Goal: Task Accomplishment & Management: Manage account settings

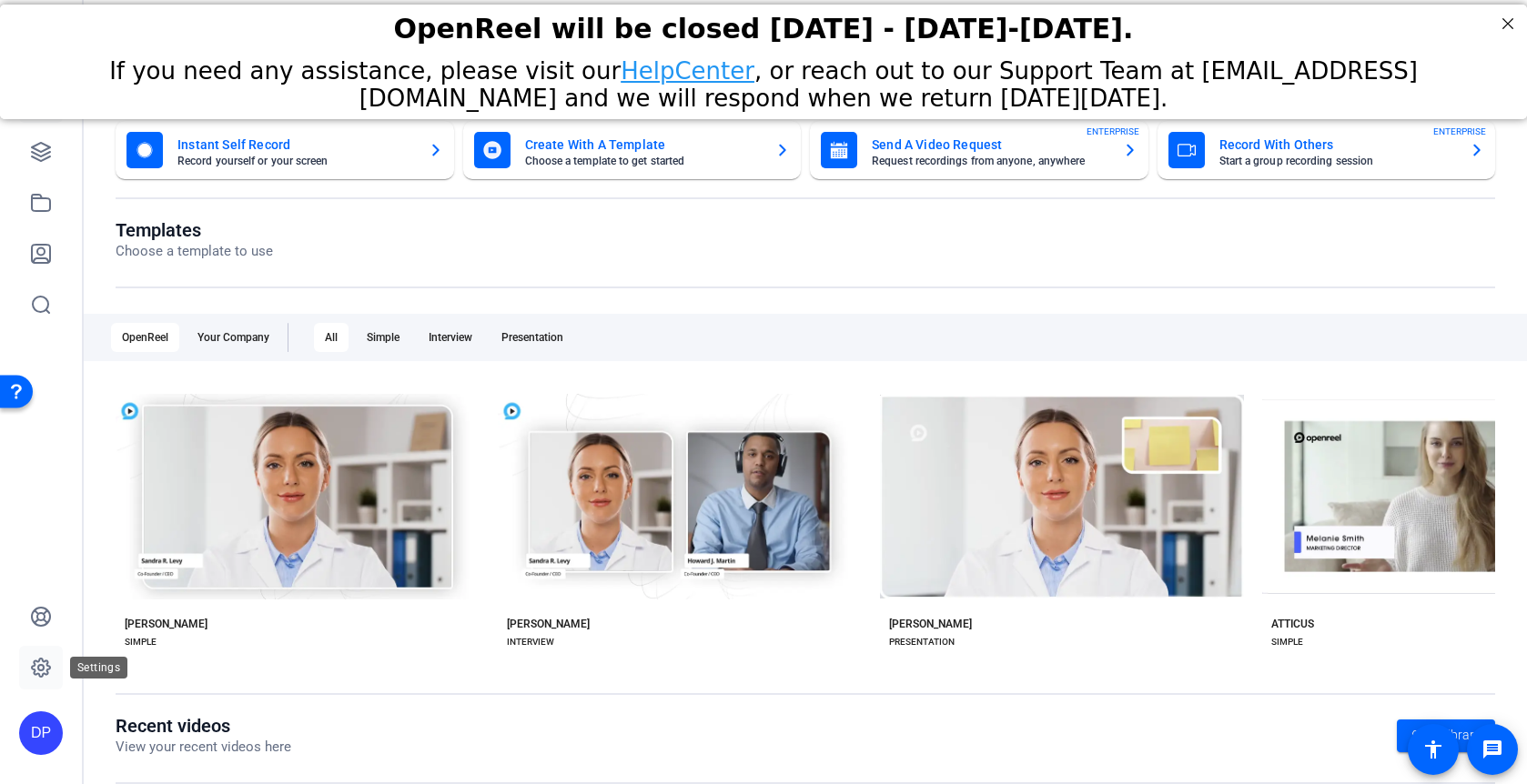
click at [40, 669] on icon at bounding box center [41, 667] width 6 height 6
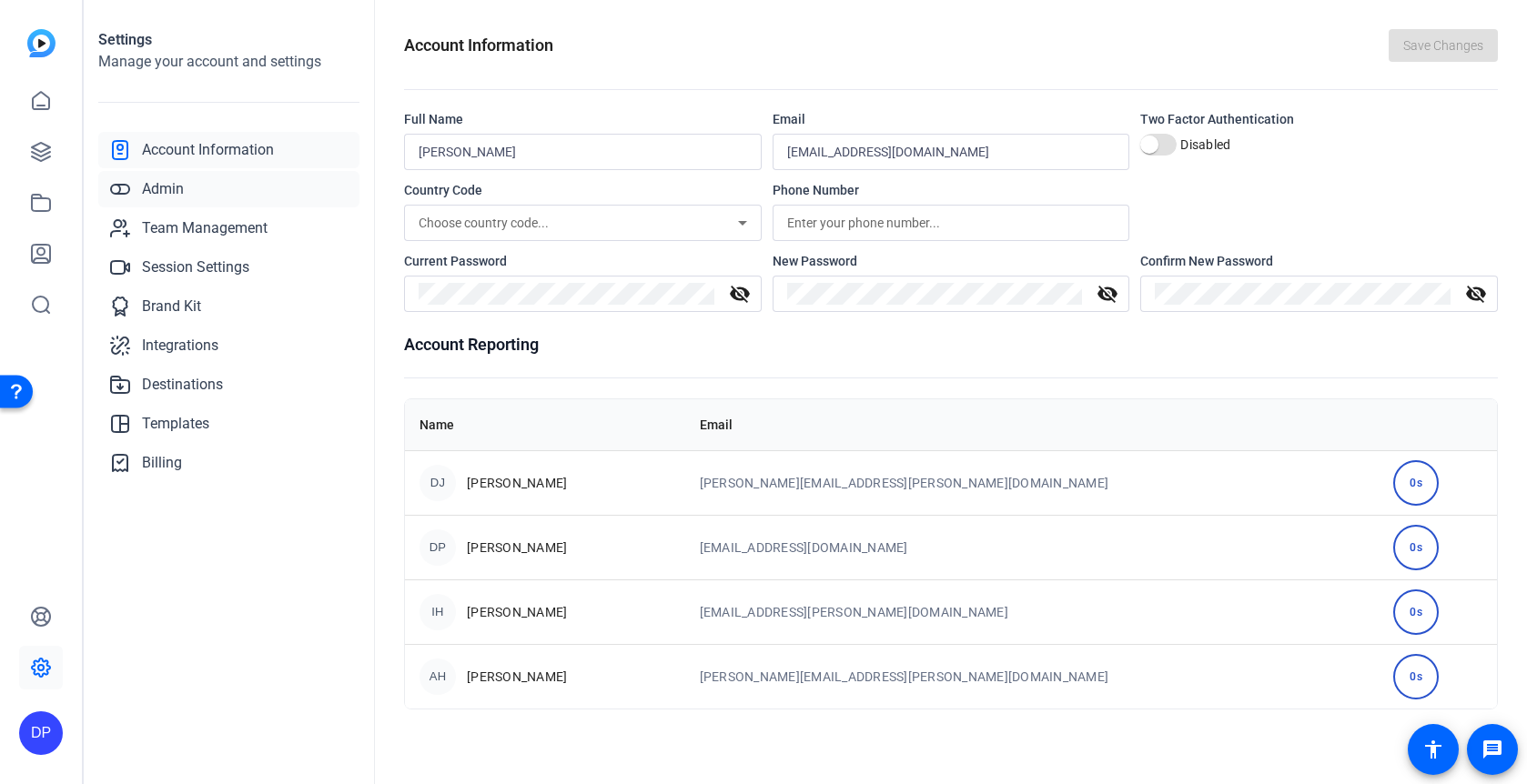
click at [205, 201] on link "Admin" at bounding box center [228, 189] width 261 height 37
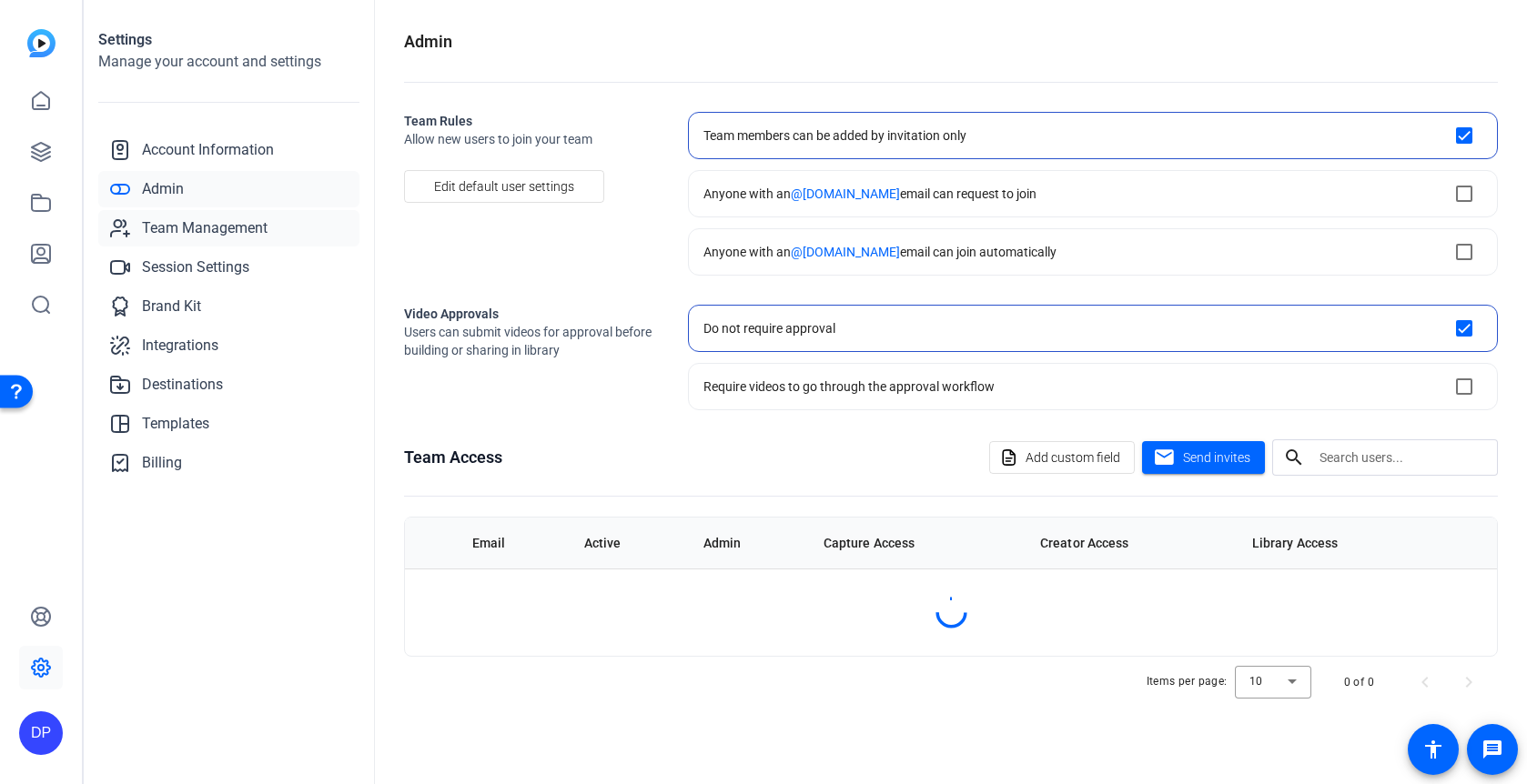
click at [201, 237] on span "Team Management" at bounding box center [204, 228] width 125 height 22
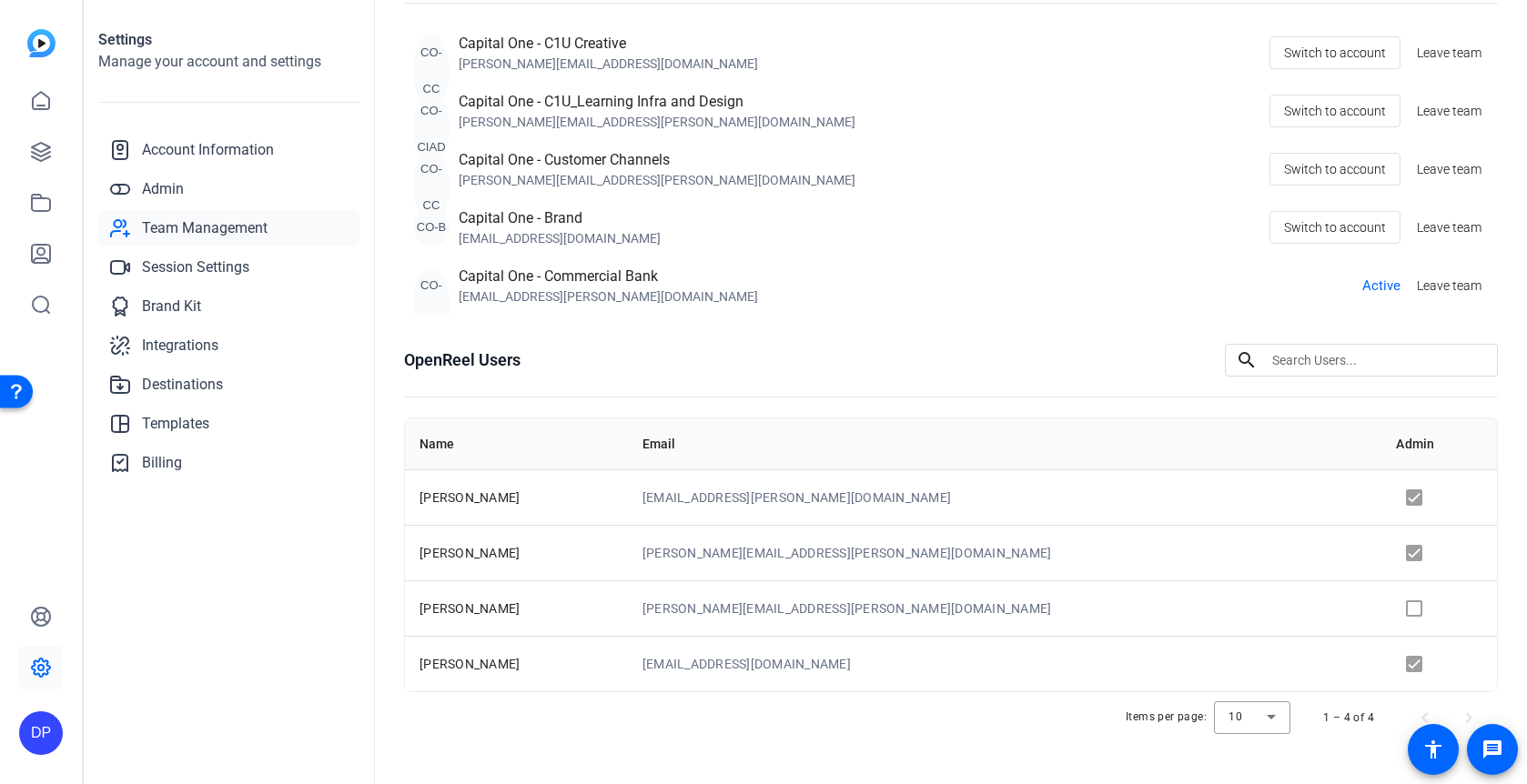
scroll to position [177, 0]
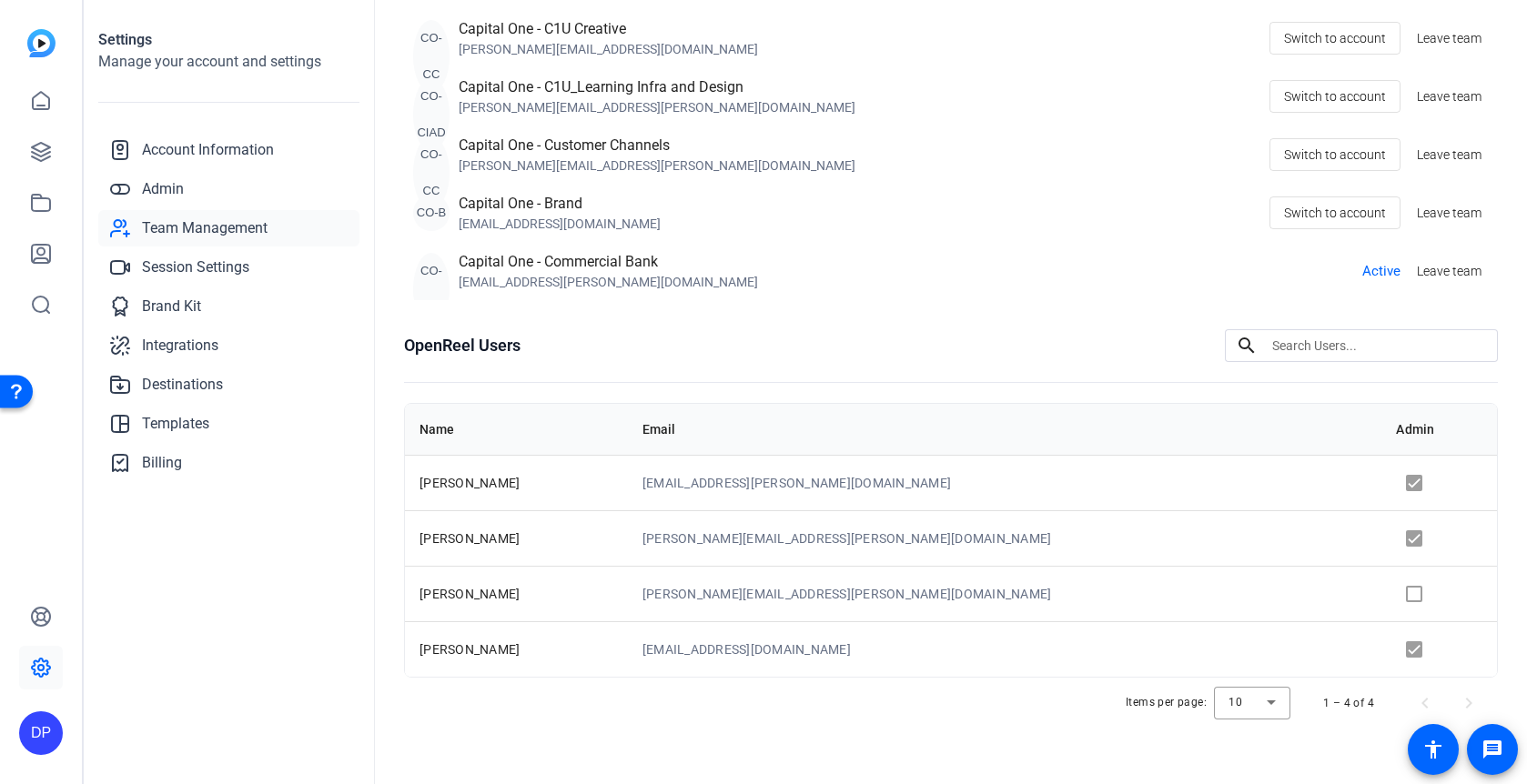
click at [1309, 347] on input at bounding box center [1378, 346] width 211 height 22
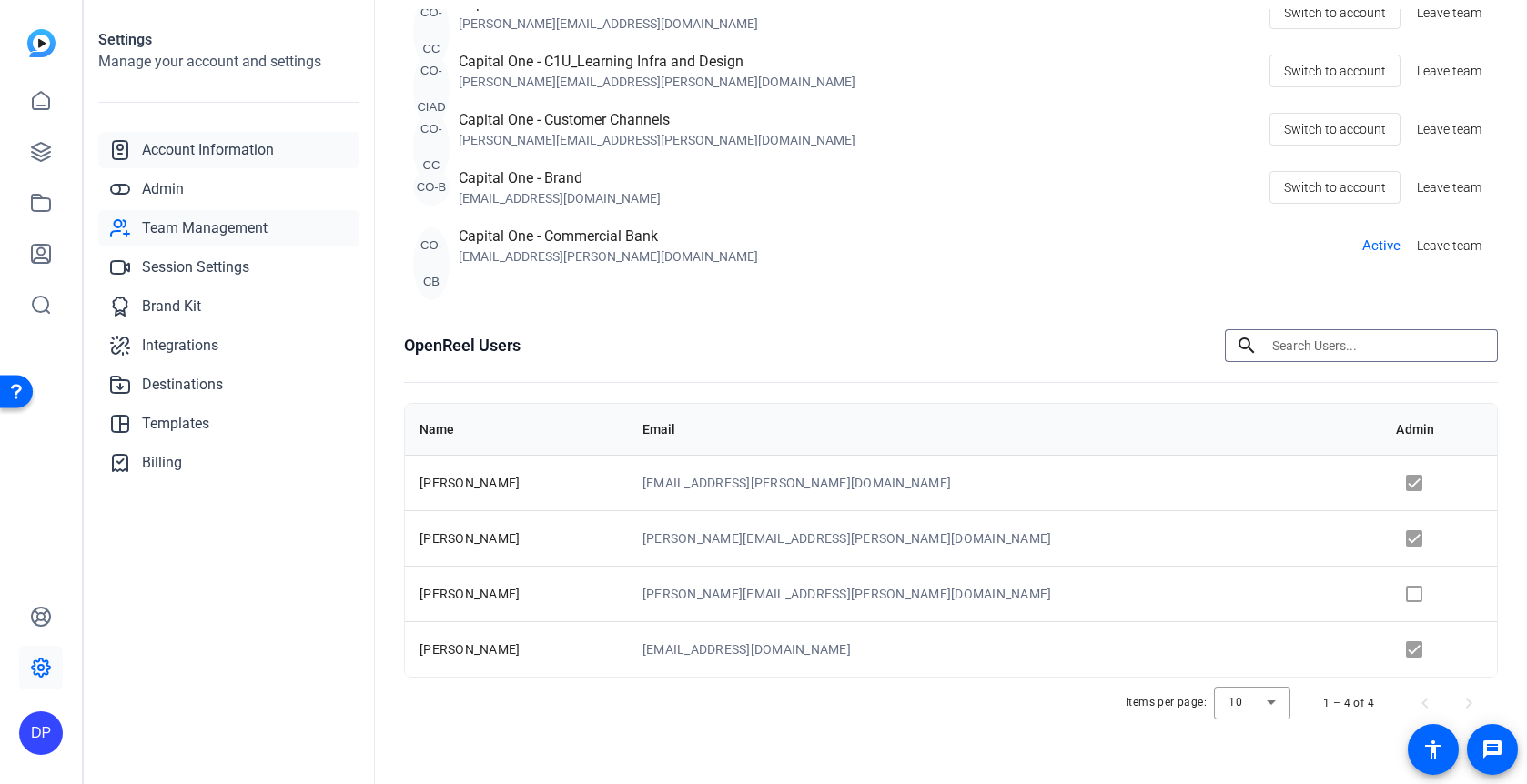
click at [236, 141] on span "Account Information" at bounding box center [208, 150] width 132 height 22
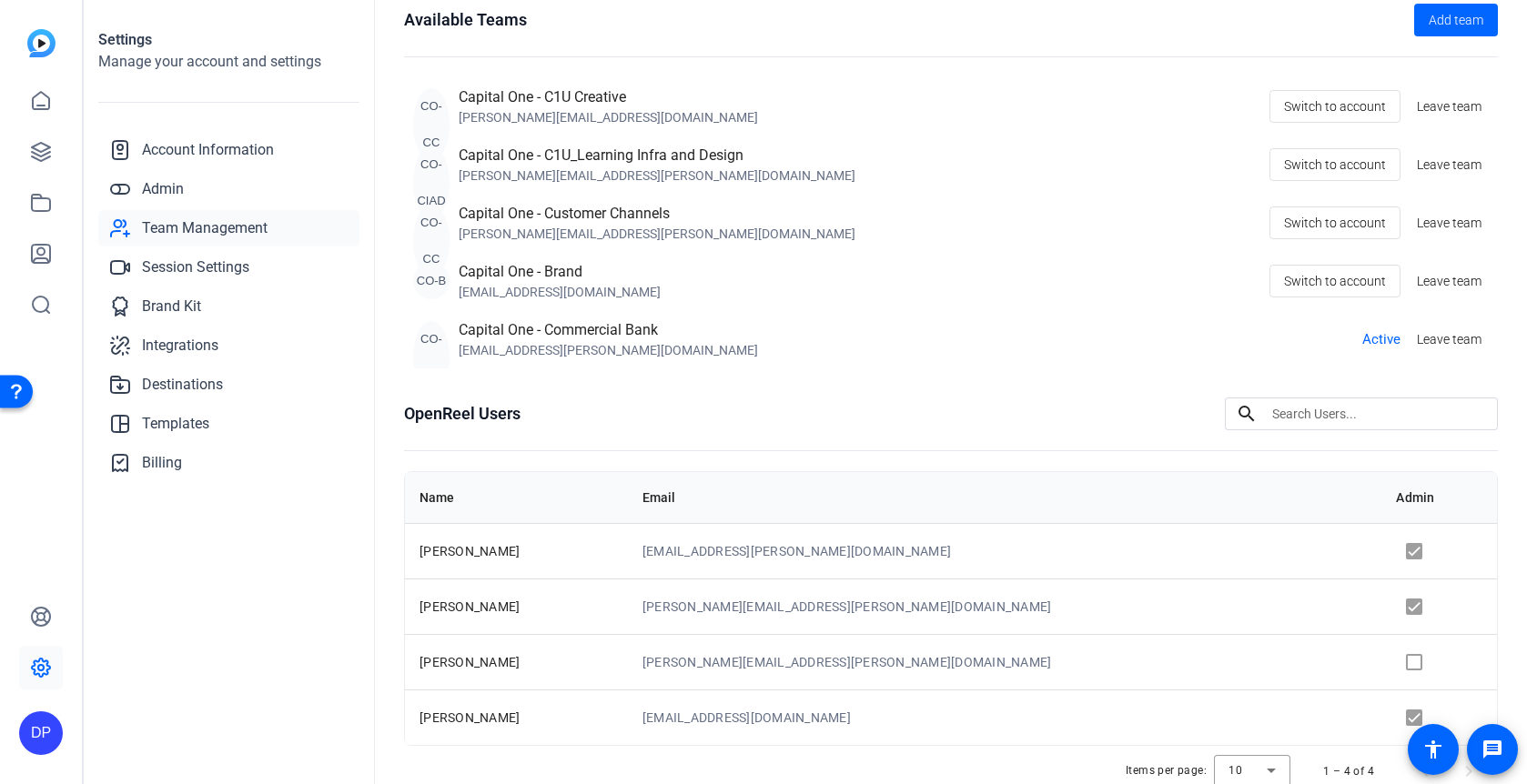
scroll to position [177, 0]
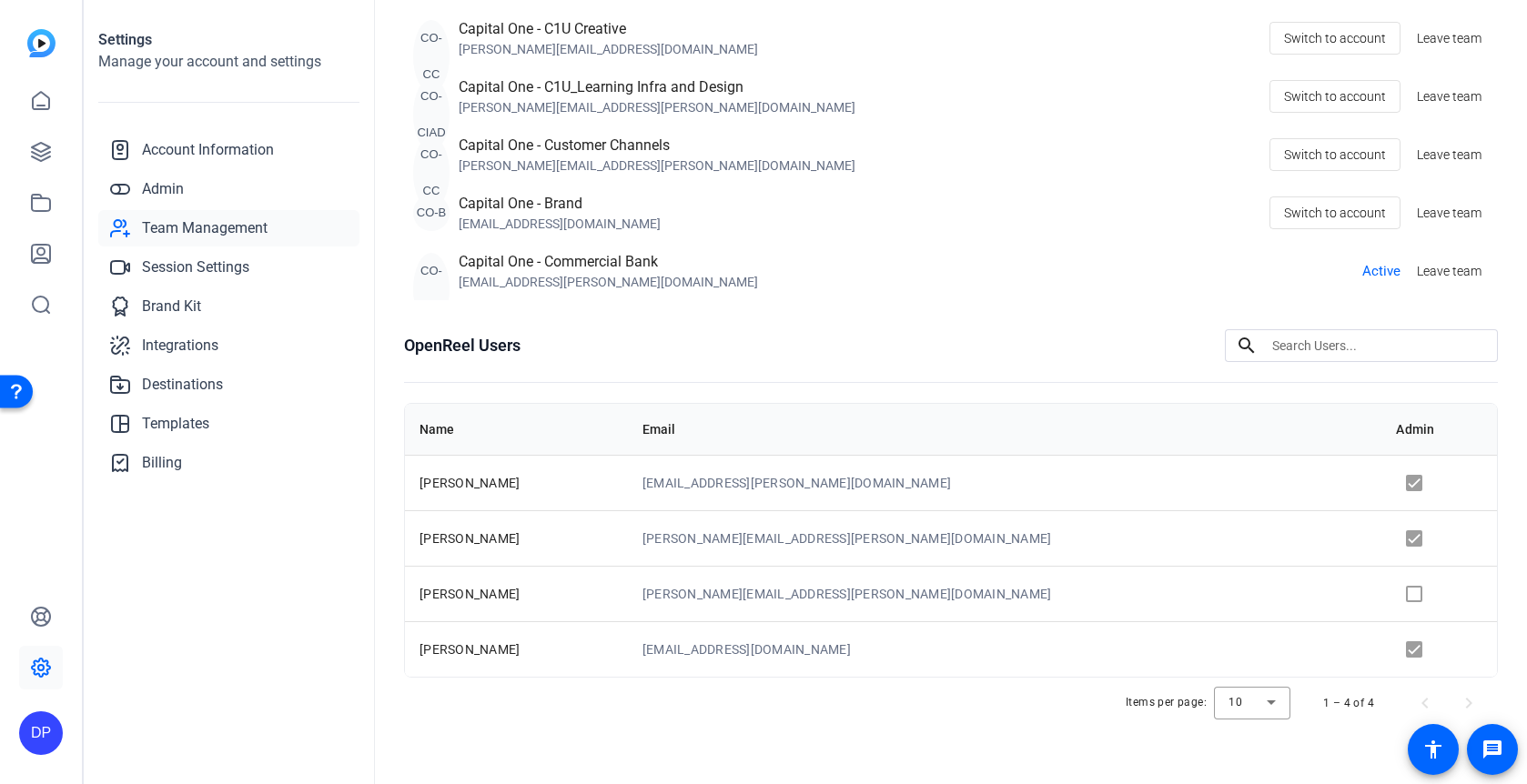
click at [583, 267] on div "Capital One - Commercial Bank" at bounding box center [607, 262] width 299 height 22
click at [171, 191] on span "Admin" at bounding box center [163, 190] width 41 height 22
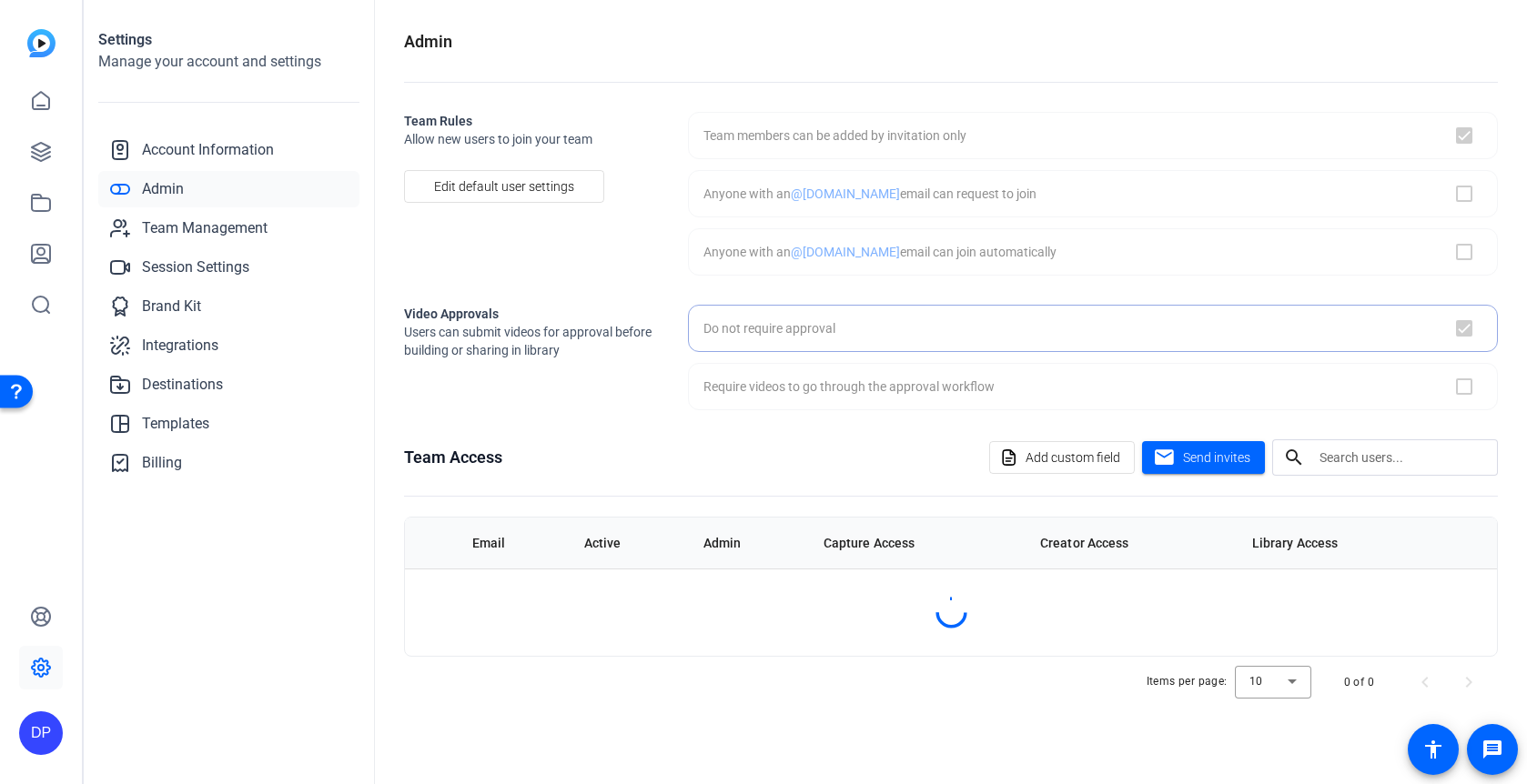
checkbox input "true"
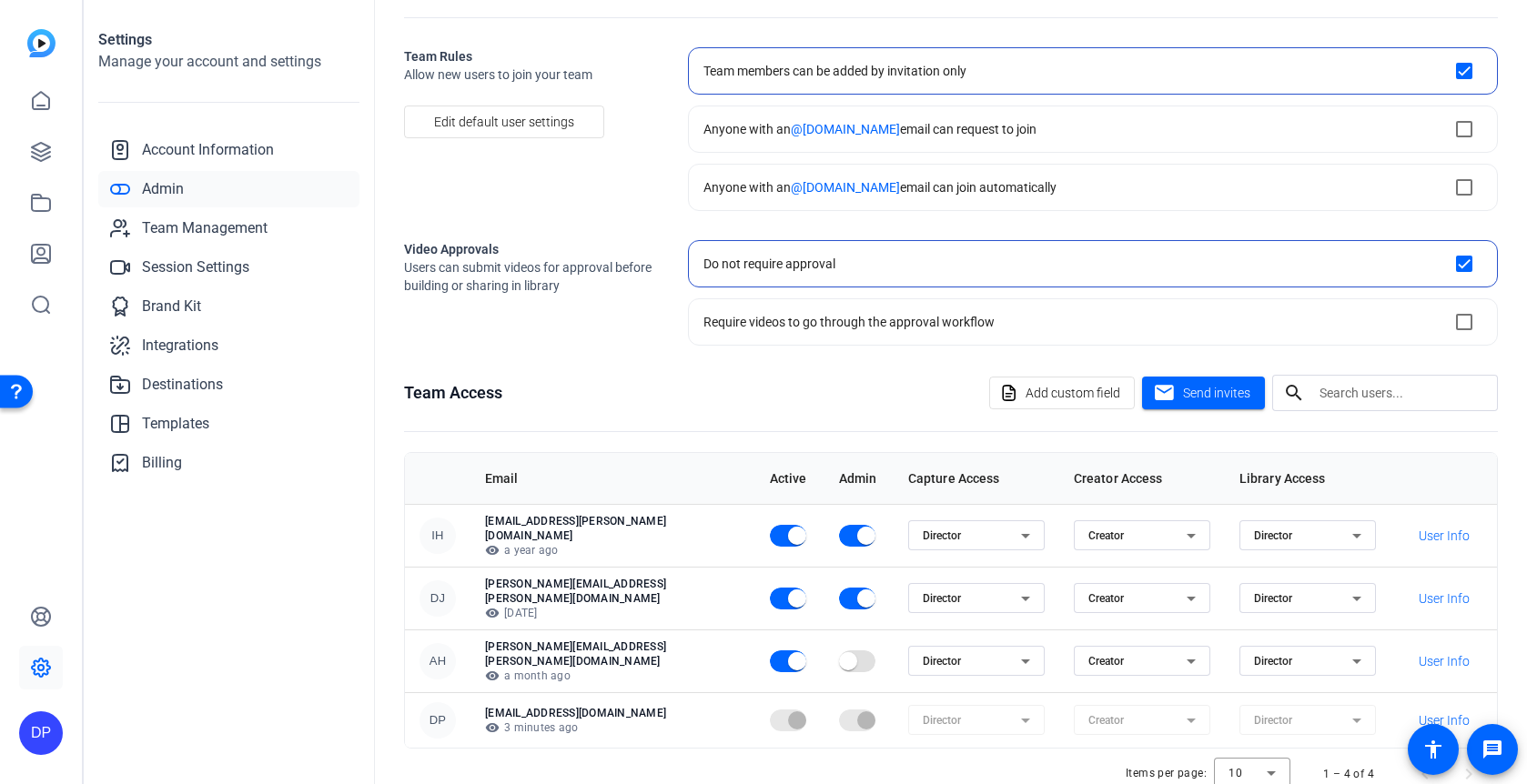
scroll to position [87, 0]
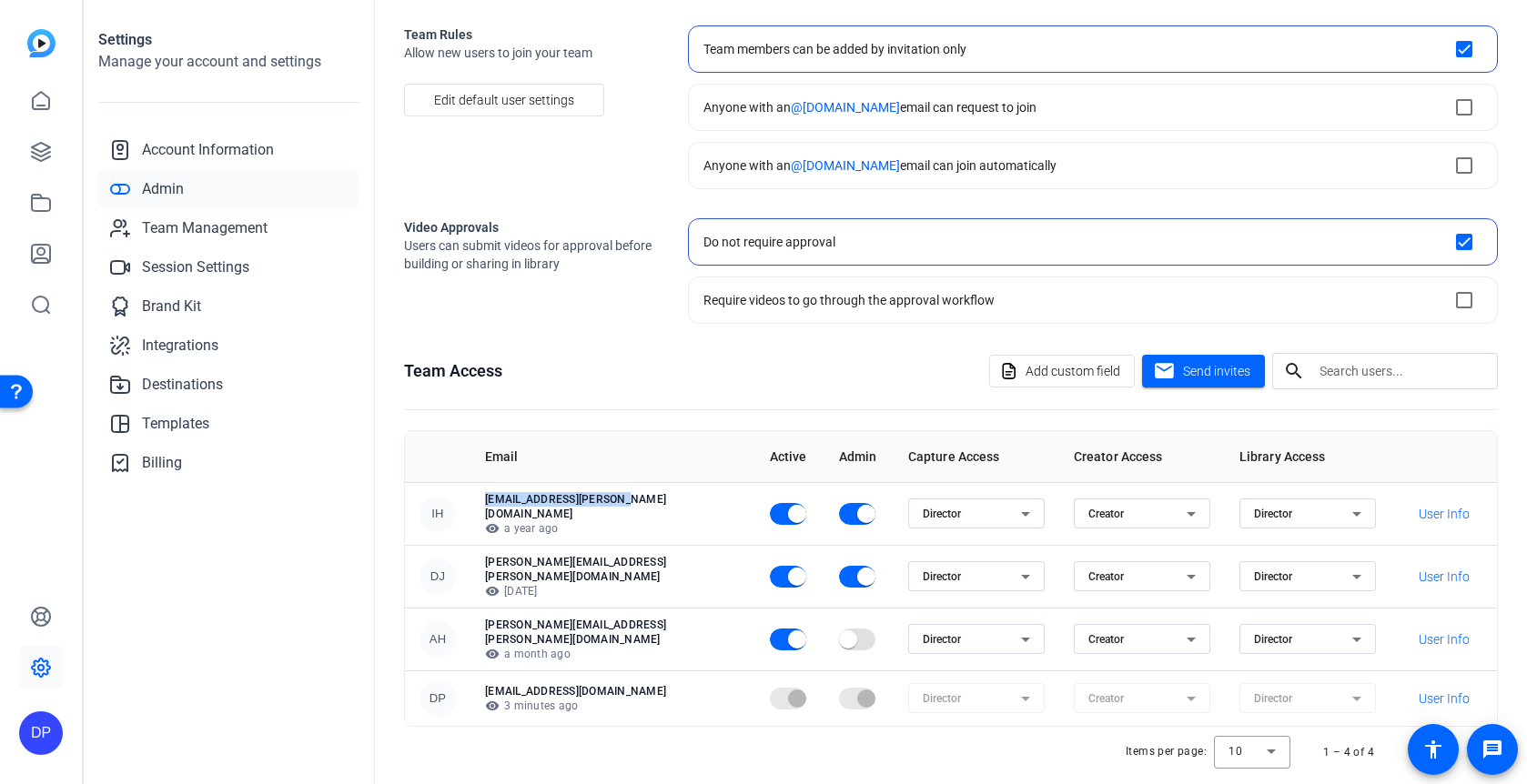
drag, startPoint x: 488, startPoint y: 501, endPoint x: 628, endPoint y: 500, distance: 140.0
click at [628, 502] on td "[EMAIL_ADDRESS][PERSON_NAME][DOMAIN_NAME] visibility a year ago" at bounding box center [612, 513] width 284 height 63
copy p "[EMAIL_ADDRESS][PERSON_NAME][DOMAIN_NAME]"
click at [1213, 395] on div "Invite new users" at bounding box center [1202, 406] width 98 height 22
click at [1210, 373] on span "Send invites" at bounding box center [1216, 371] width 67 height 19
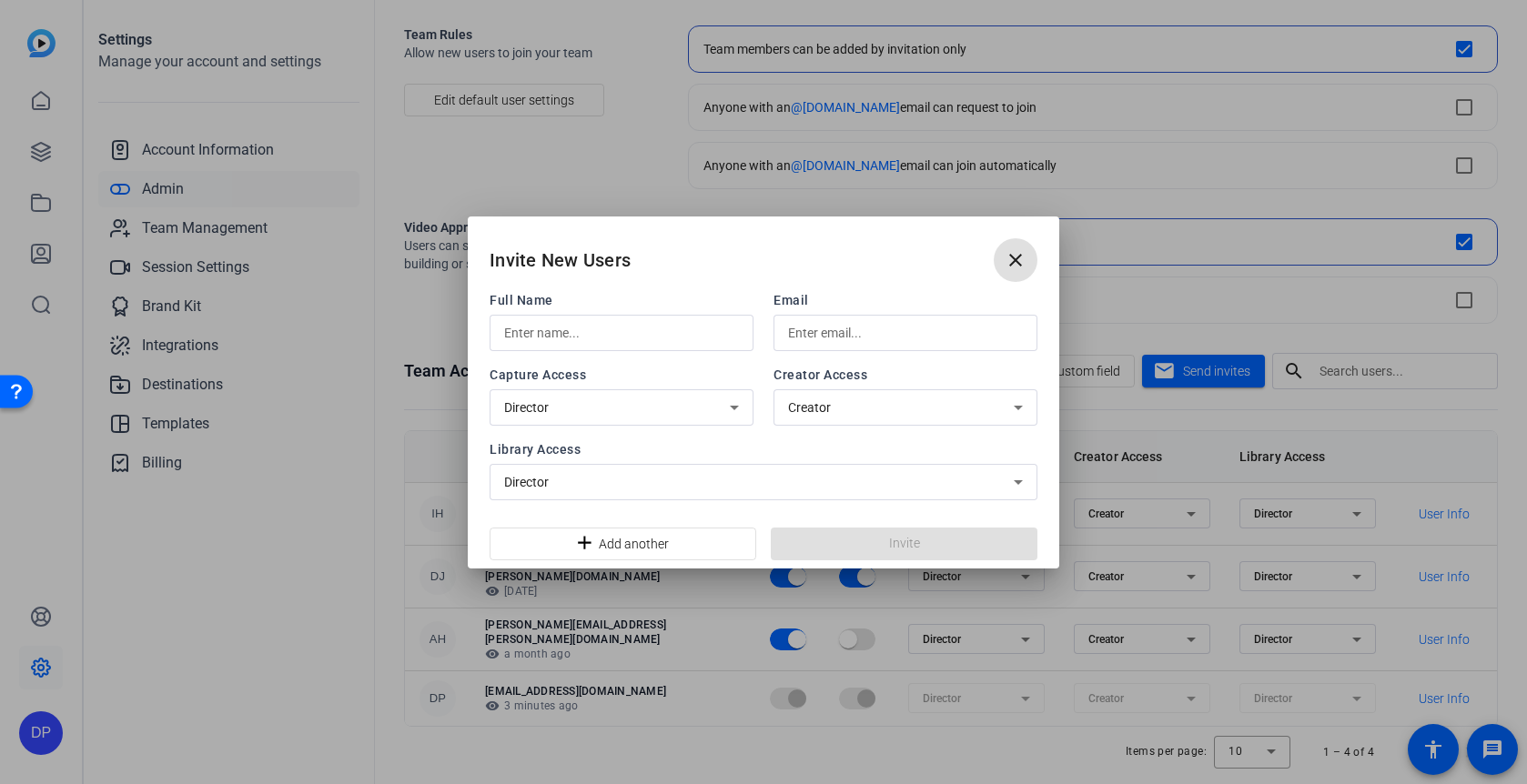
click at [626, 340] on input "text" at bounding box center [621, 333] width 235 height 22
type input "B"
paste input "[EMAIL_ADDRESS][PERSON_NAME][DOMAIN_NAME]"
type input "[EMAIL_ADDRESS][PERSON_NAME][DOMAIN_NAME]"
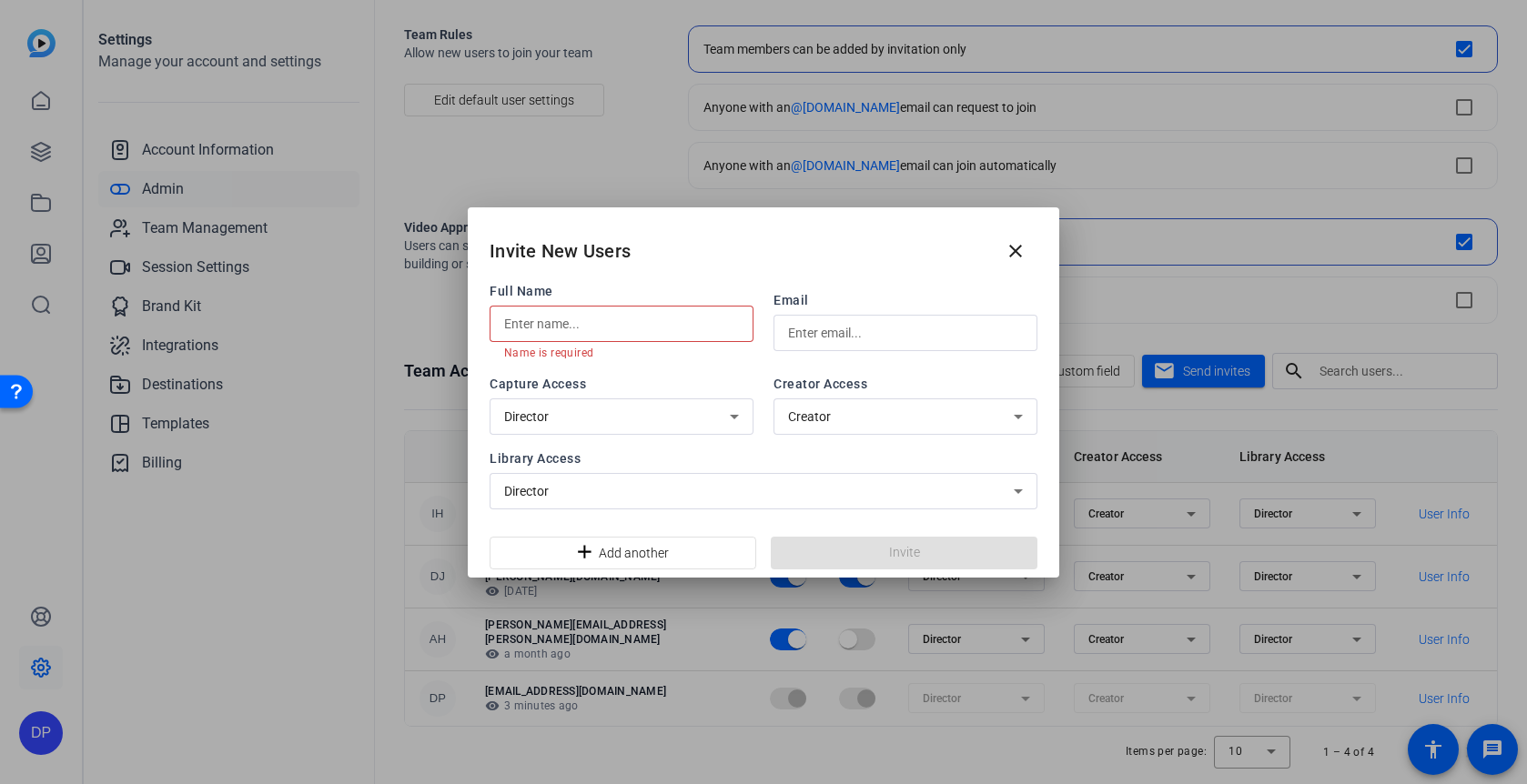
paste input "[PERSON_NAME][EMAIL_ADDRESS][PERSON_NAME][DOMAIN_NAME]"
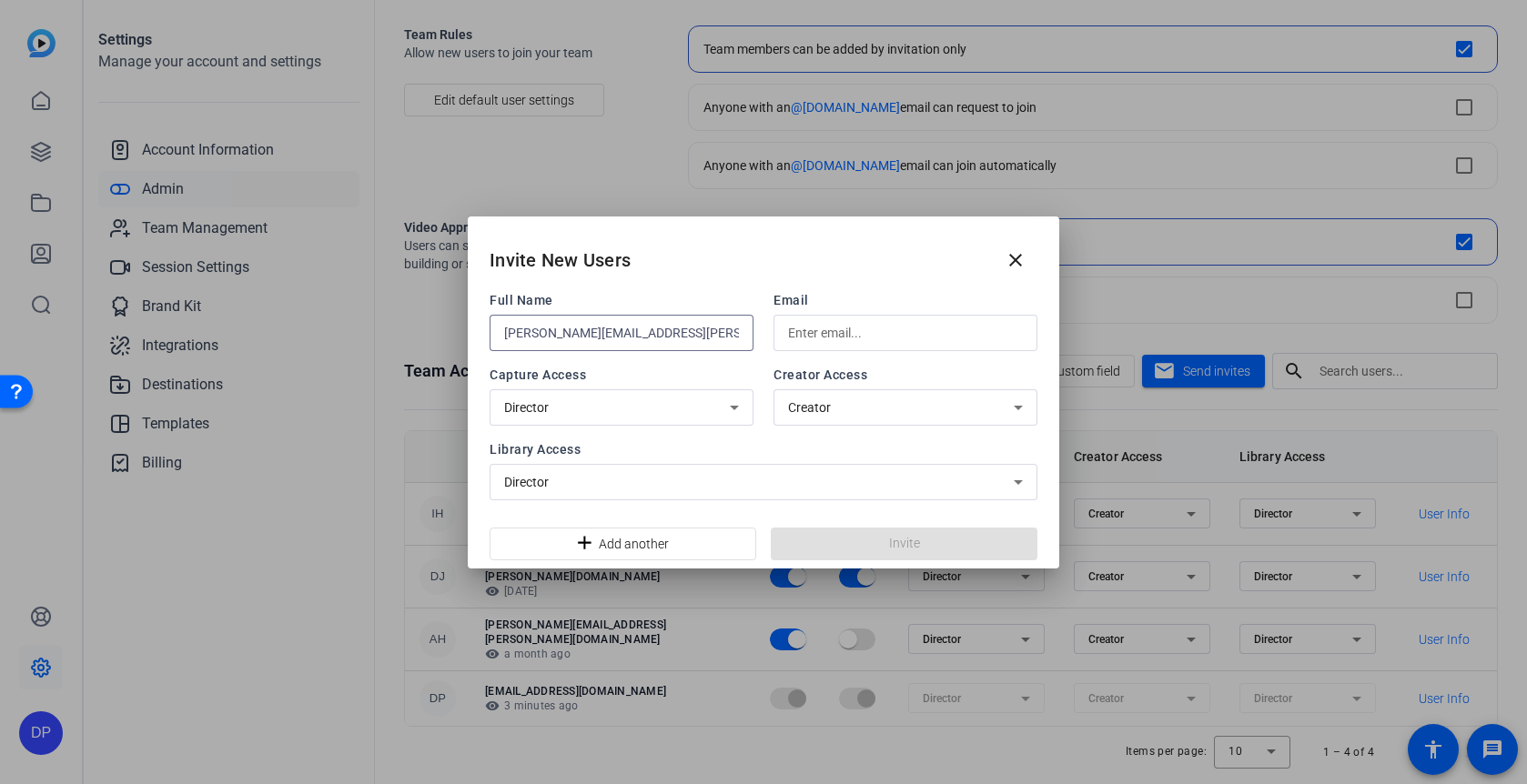
type input "[PERSON_NAME][EMAIL_ADDRESS][PERSON_NAME][DOMAIN_NAME]"
click at [836, 335] on input "text" at bounding box center [906, 333] width 235 height 22
paste input "[PERSON_NAME][EMAIL_ADDRESS][PERSON_NAME][DOMAIN_NAME]"
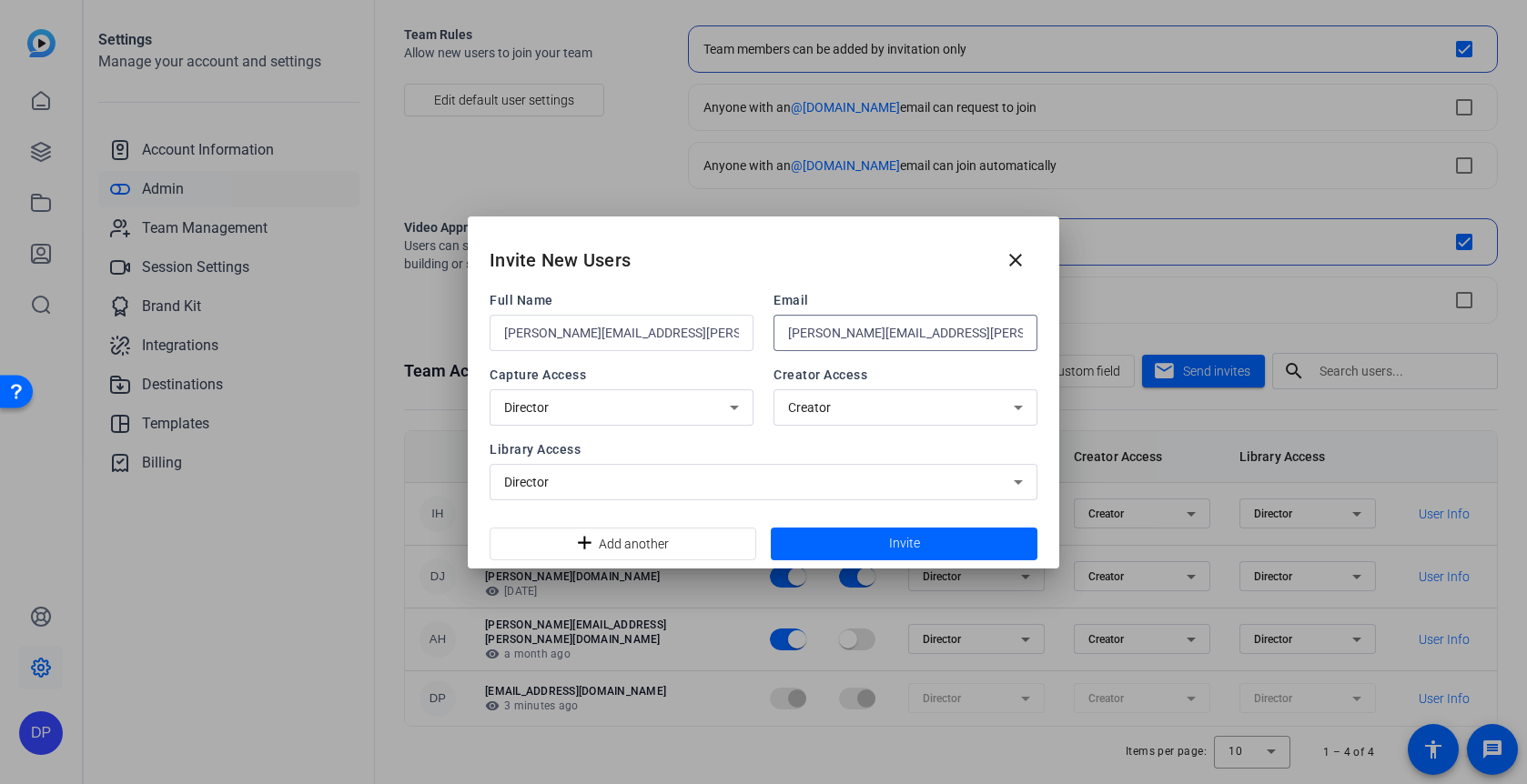
type input "[PERSON_NAME][EMAIL_ADDRESS][PERSON_NAME][DOMAIN_NAME]"
click at [571, 336] on input "[PERSON_NAME][EMAIL_ADDRESS][PERSON_NAME][DOMAIN_NAME]" at bounding box center [621, 333] width 235 height 22
type input "[PERSON_NAME]"
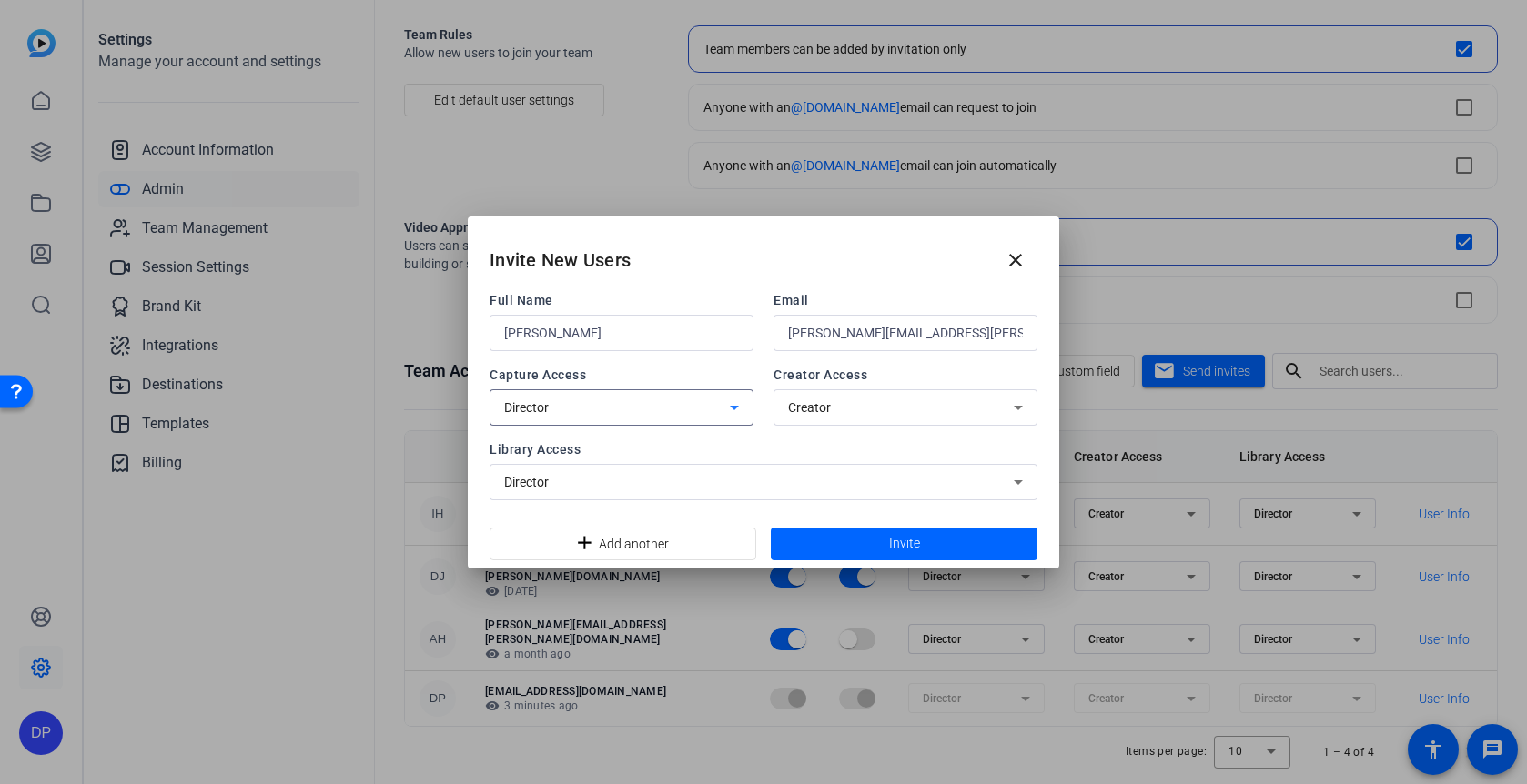
click at [637, 411] on div "Director" at bounding box center [616, 408] width 225 height 22
click at [633, 446] on mat-option "Director" at bounding box center [621, 446] width 264 height 29
click at [825, 547] on span at bounding box center [904, 544] width 267 height 43
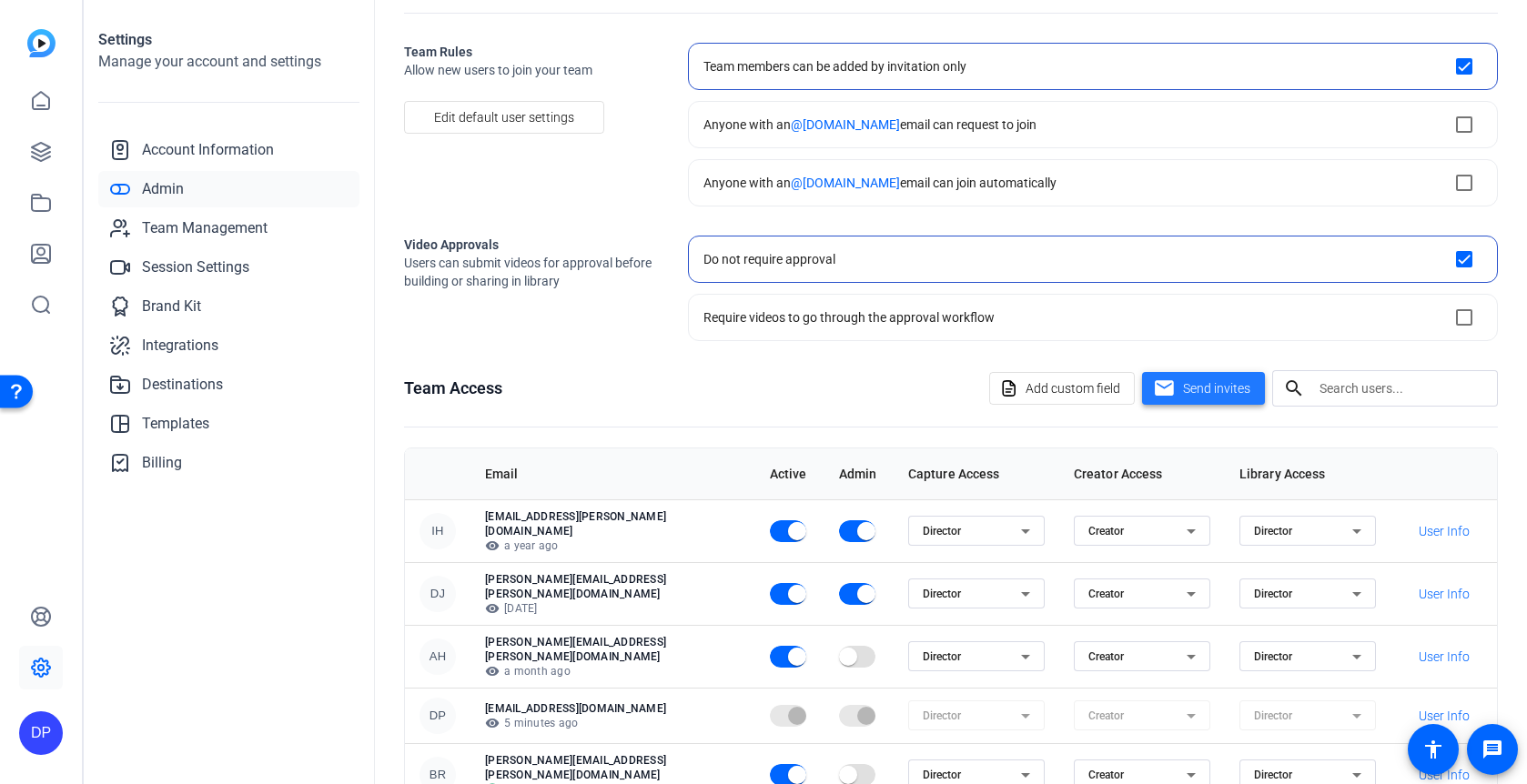
scroll to position [142, 0]
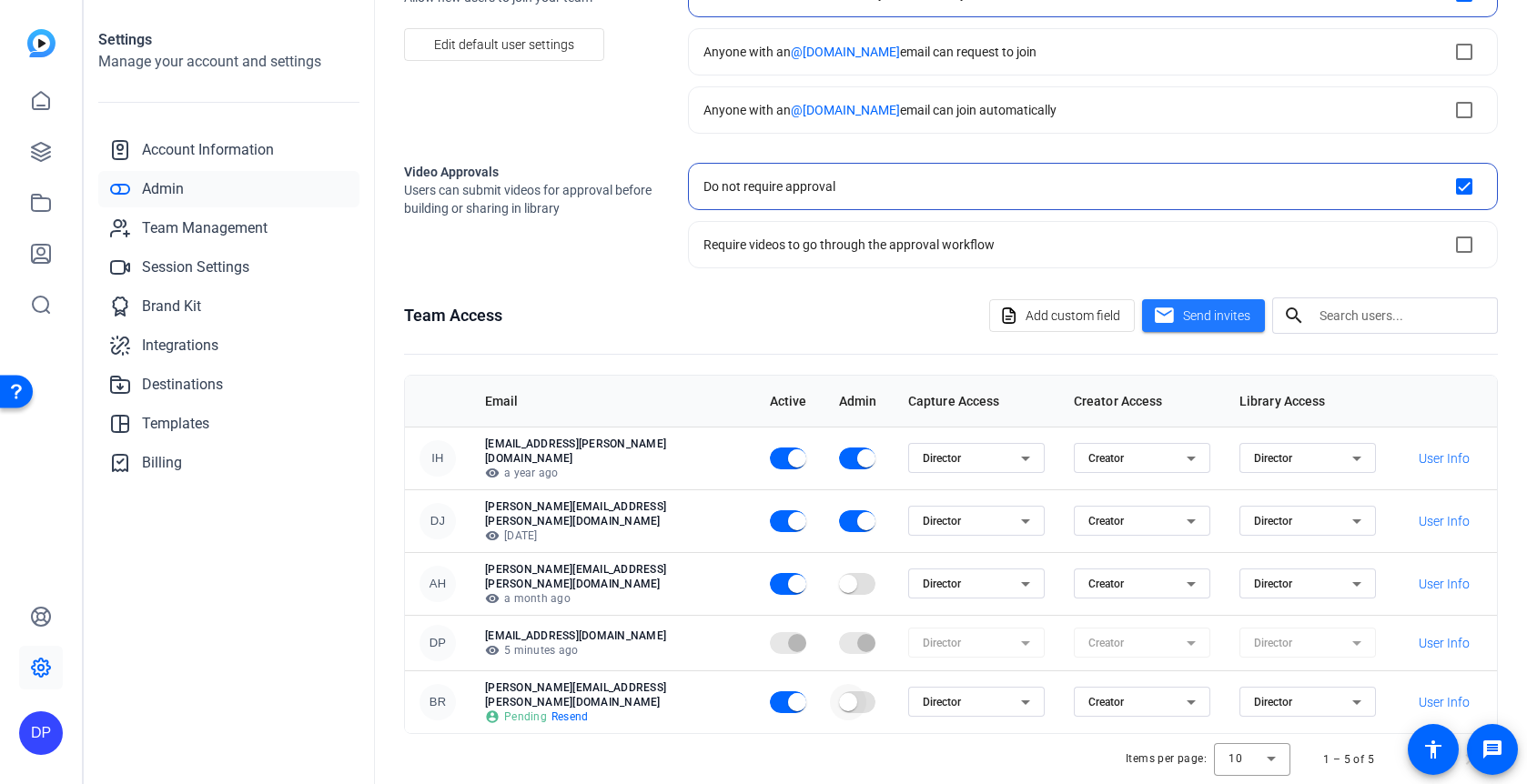
click at [839, 693] on span "button" at bounding box center [847, 702] width 18 height 18
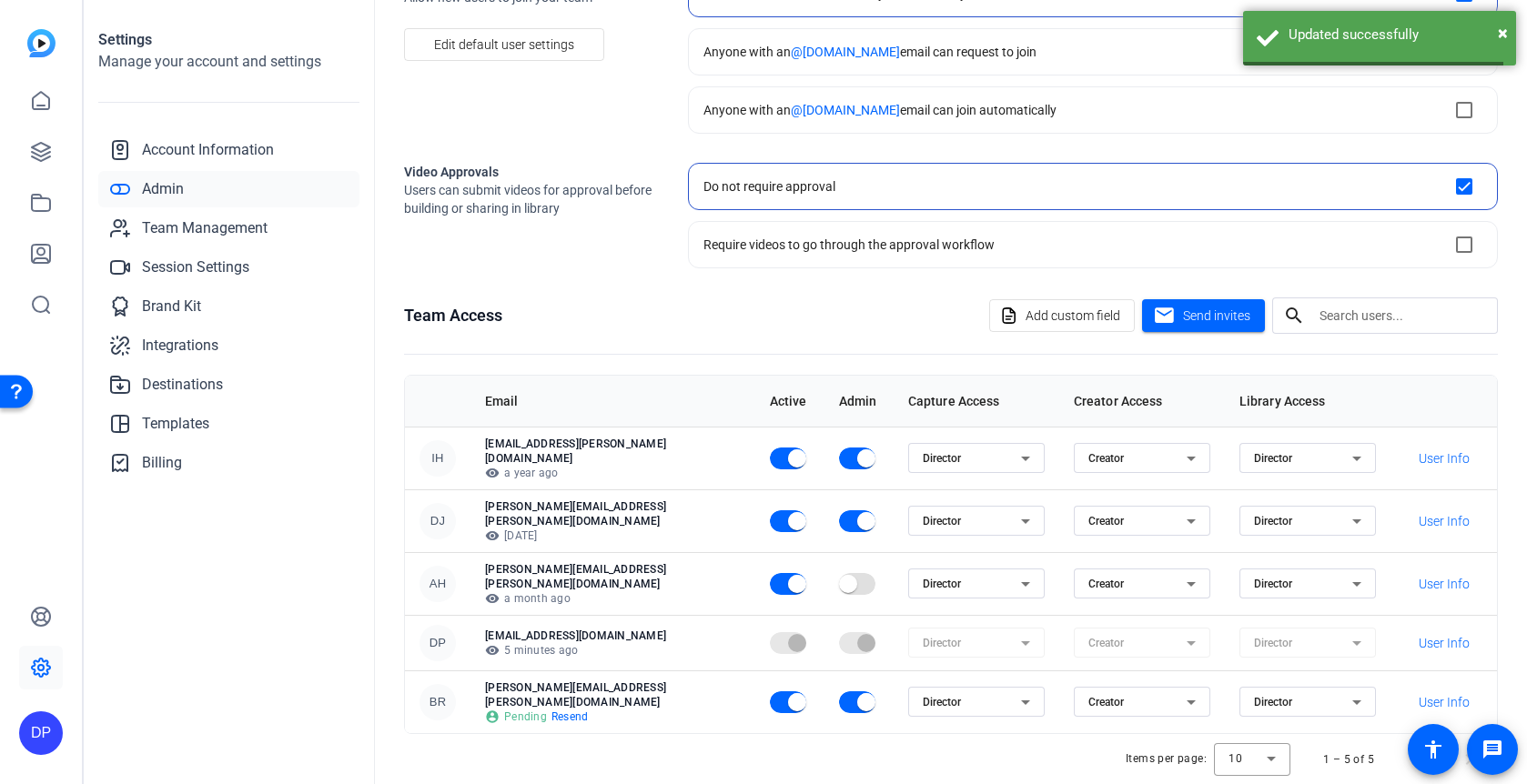
click at [789, 734] on div "Items per page: 10 1 – 5 of 5" at bounding box center [950, 759] width 1093 height 51
